Goal: Browse casually: Explore the website without a specific task or goal

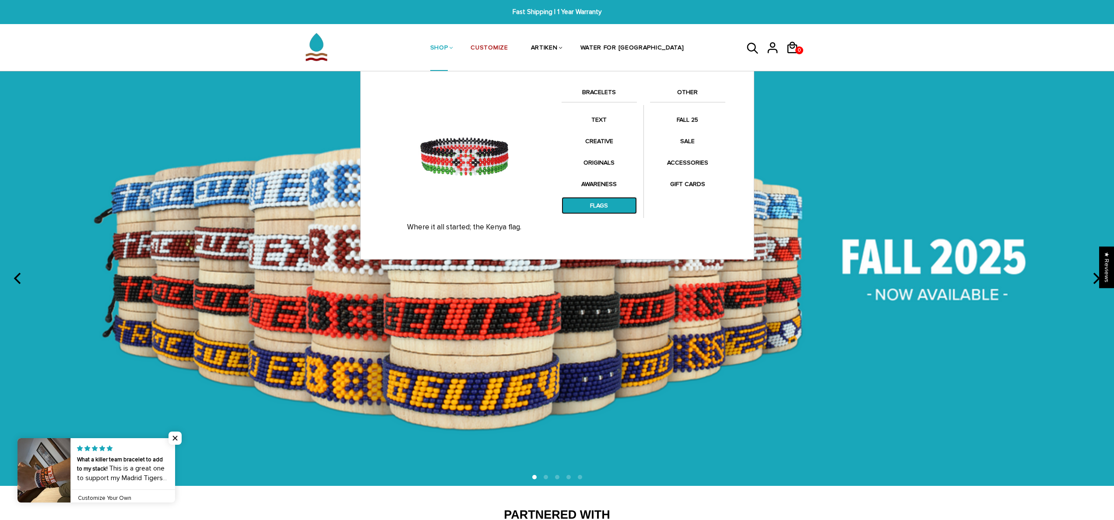
click at [601, 203] on link "FLAGS" at bounding box center [598, 205] width 75 height 17
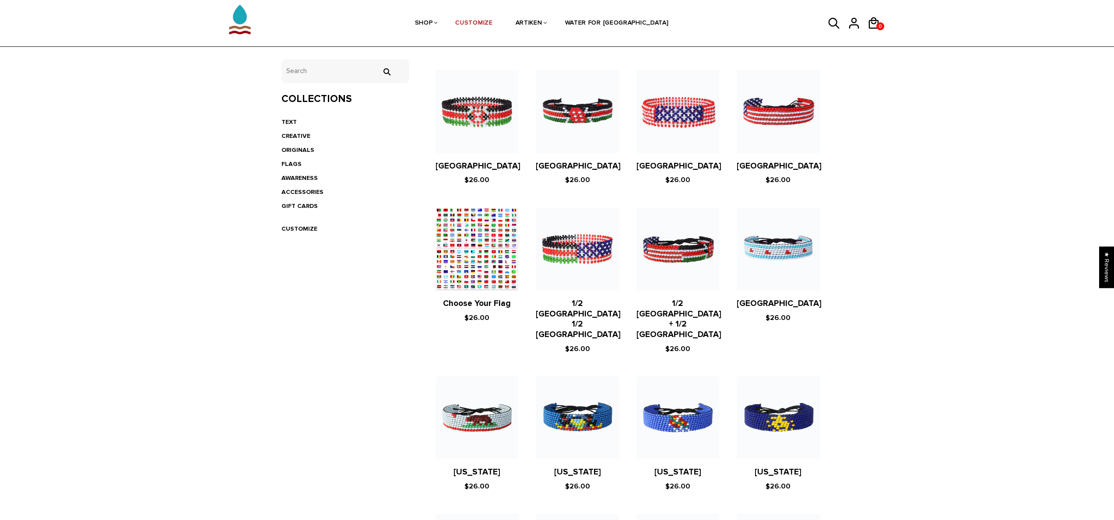
scroll to position [188, 0]
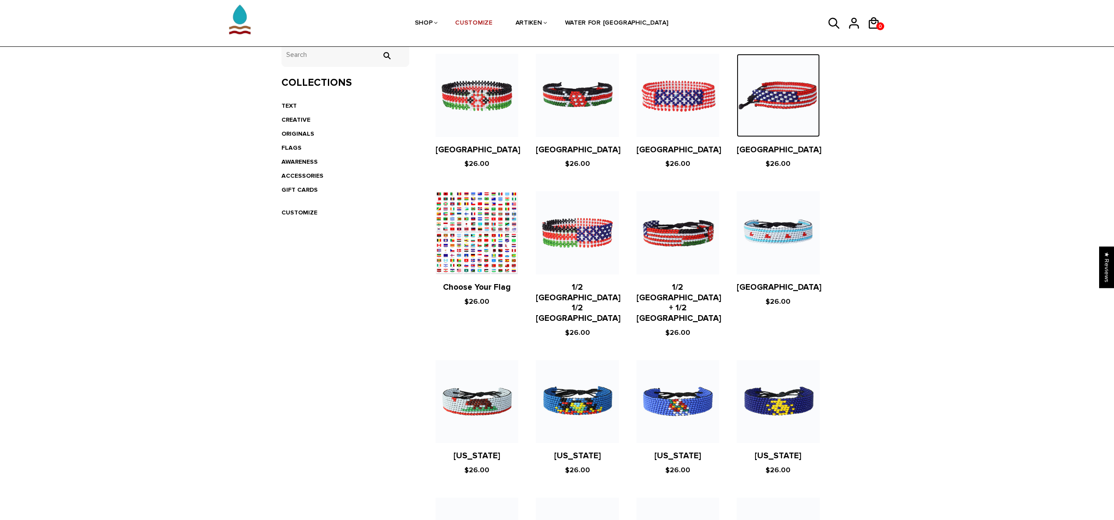
click at [777, 91] on img at bounding box center [777, 95] width 83 height 83
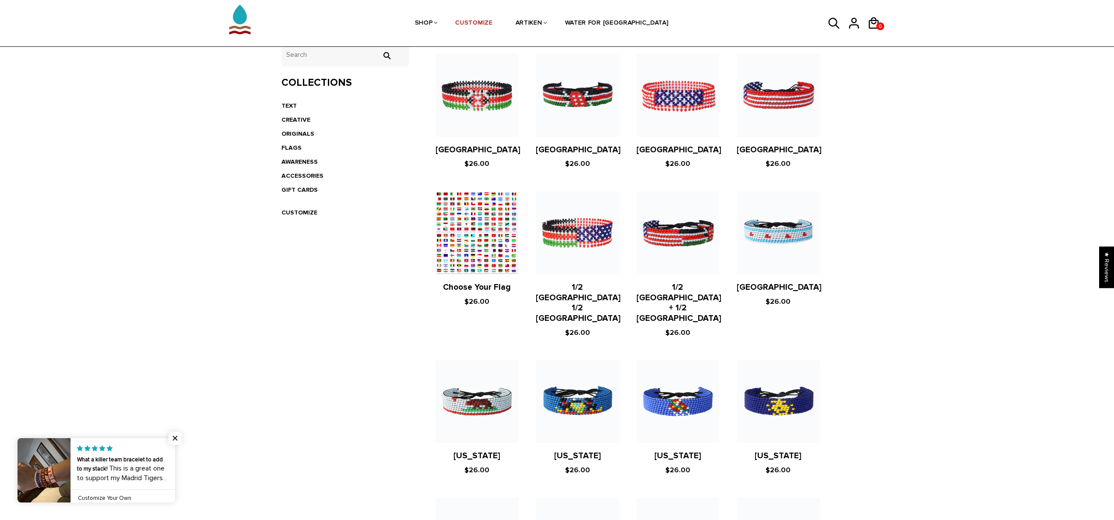
click at [484, 207] on figure at bounding box center [476, 232] width 83 height 83
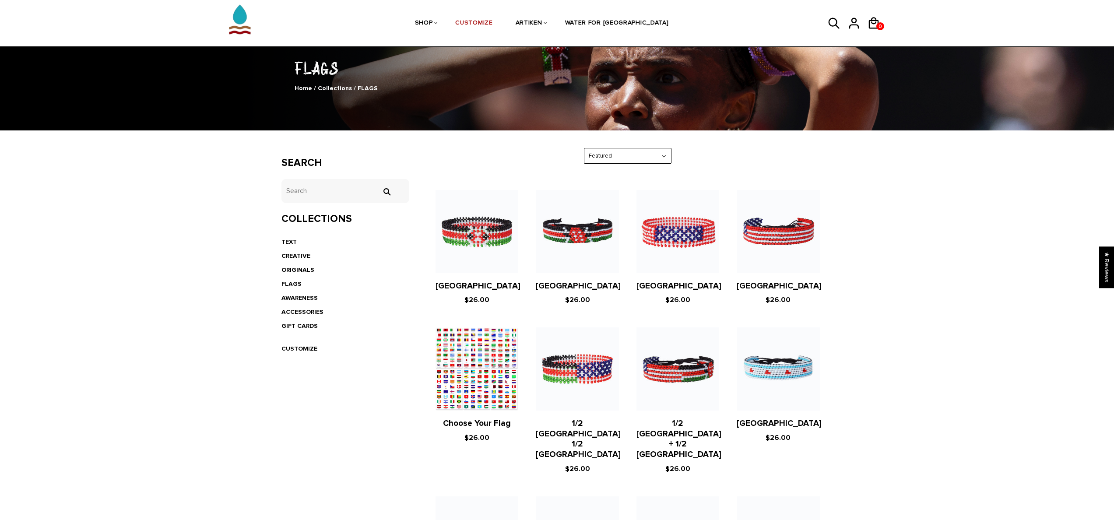
scroll to position [0, 0]
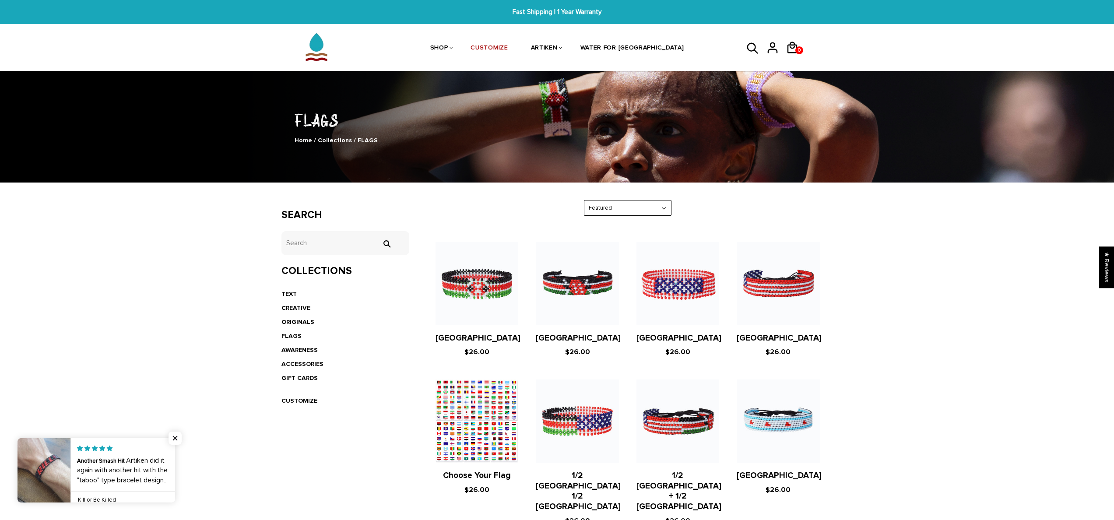
click at [559, 280] on figure at bounding box center [577, 283] width 83 height 83
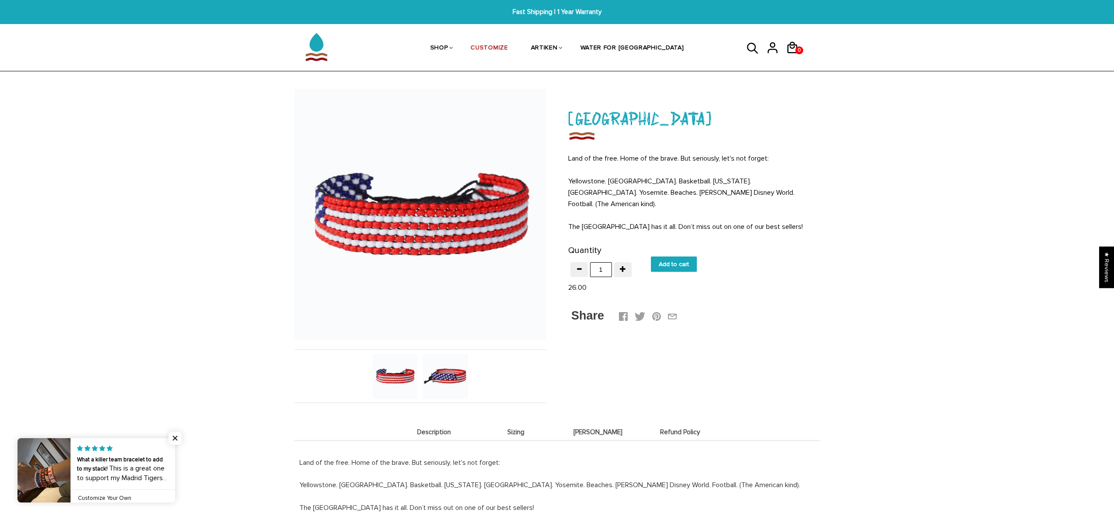
click at [445, 372] on img at bounding box center [445, 376] width 45 height 45
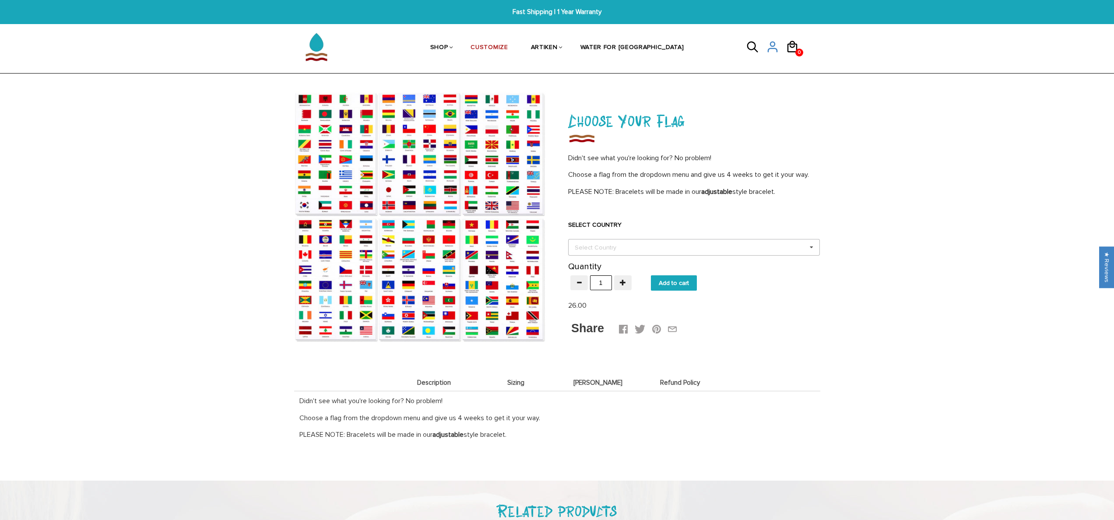
click at [624, 247] on div "Select Country" at bounding box center [600, 247] width 56 height 10
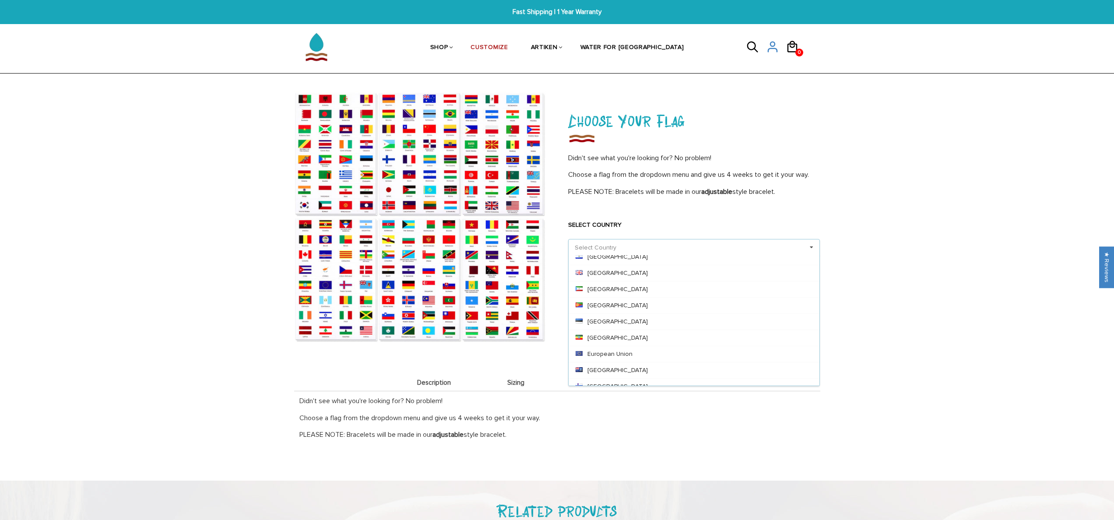
scroll to position [1070, 0]
click at [599, 340] on div "Ethiopia" at bounding box center [693, 342] width 251 height 16
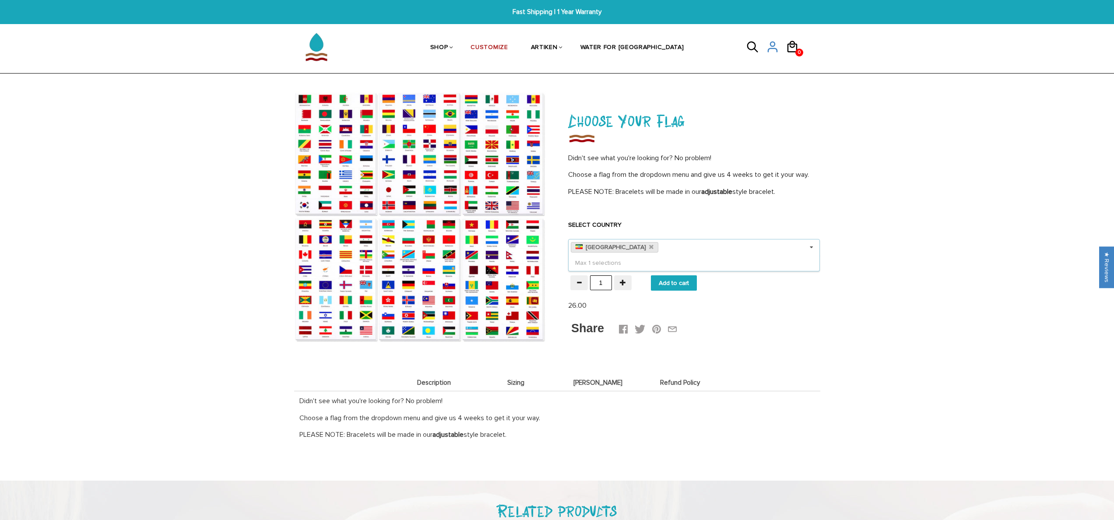
scroll to position [0, 0]
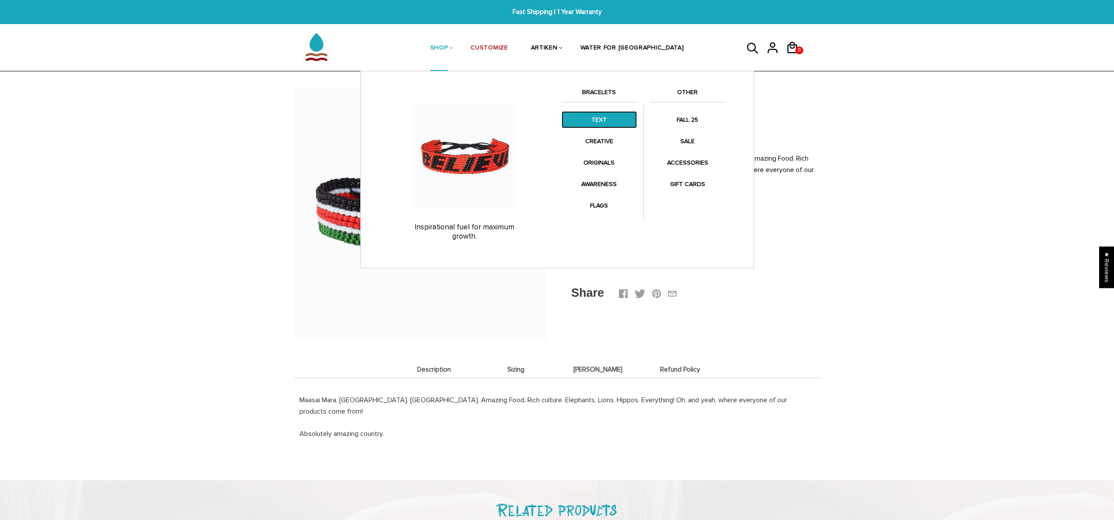
click at [589, 123] on link "TEXT" at bounding box center [598, 119] width 75 height 17
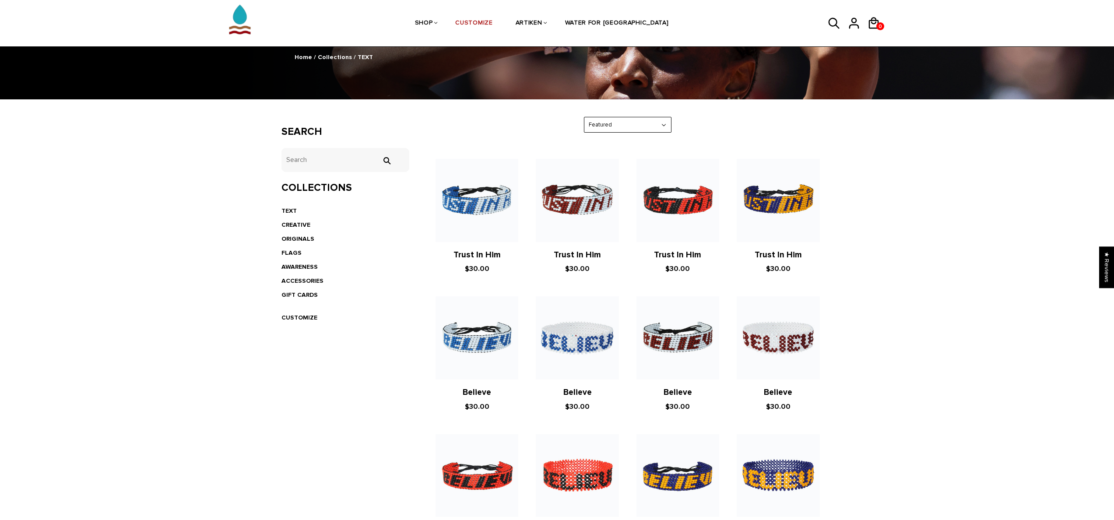
scroll to position [217, 0]
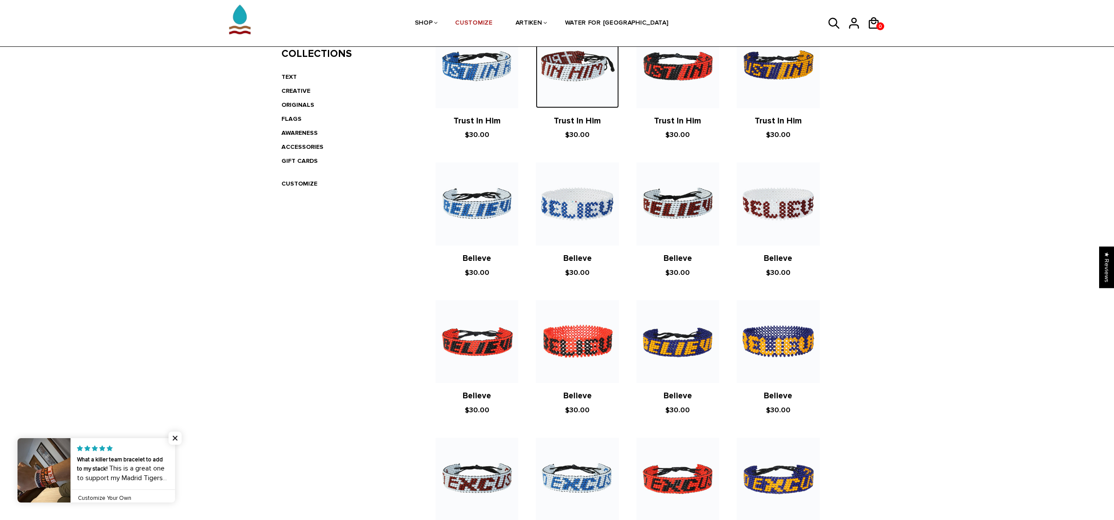
click at [564, 92] on img at bounding box center [577, 66] width 83 height 83
